Goal: Find contact information: Find contact information

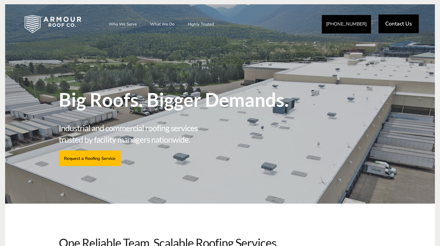
click at [409, 24] on span "Contact Us" at bounding box center [398, 23] width 27 height 5
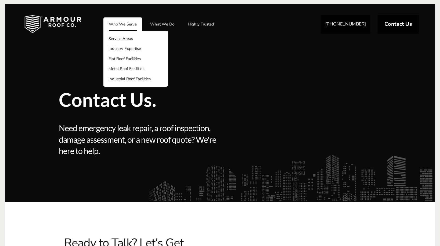
click at [126, 23] on link "Who We Serve" at bounding box center [122, 23] width 39 height 13
click at [124, 37] on link "Service Areas" at bounding box center [135, 39] width 65 height 10
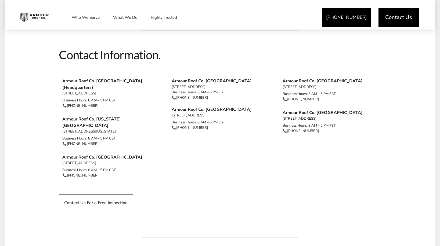
scroll to position [481, 0]
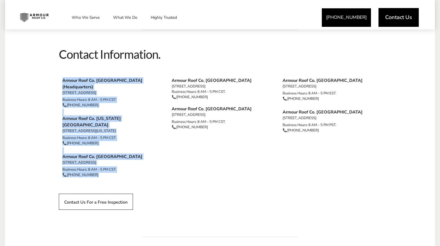
drag, startPoint x: 106, startPoint y: 168, endPoint x: 106, endPoint y: 107, distance: 61.3
click at [62, 75] on div "Armour Roof Co. Omaha (Headquarters) 5813 N 90th St, Omaha, NE 68134 Business H…" at bounding box center [109, 131] width 100 height 117
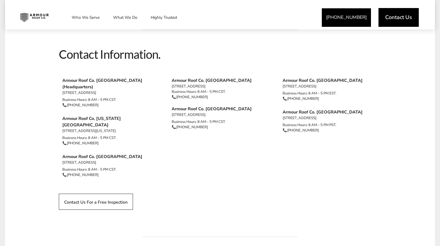
click at [286, 198] on div "Contact Us For a Free Inspection" at bounding box center [220, 200] width 323 height 21
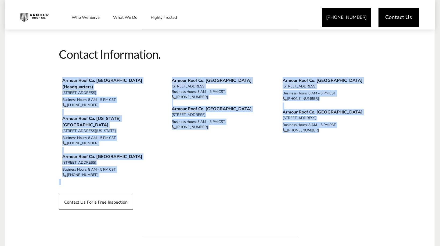
drag, startPoint x: 58, startPoint y: 78, endPoint x: 371, endPoint y: 130, distance: 316.6
click at [371, 130] on div "Armour Roof Co. Omaha (Headquarters) 5813 N 90th St, Omaha, NE 68134 Business H…" at bounding box center [219, 131] width 333 height 117
copy div "Armour Roof Co. Omaha (Headquarters) 5813 N 90th St, Omaha, NE 68134 Business H…"
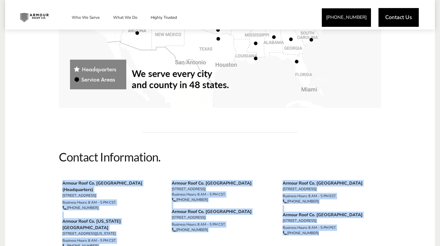
scroll to position [373, 0]
